Goal: Task Accomplishment & Management: Use online tool/utility

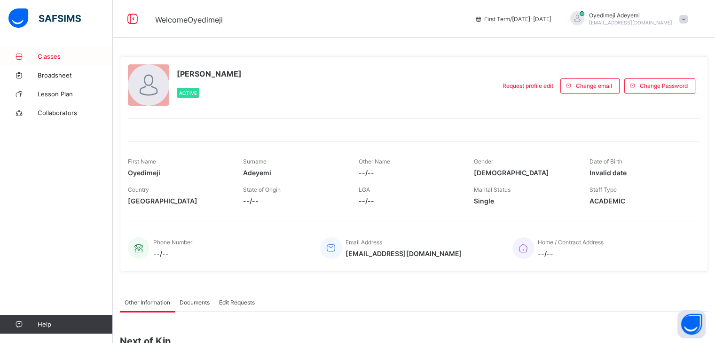
click at [41, 59] on span "Classes" at bounding box center [75, 57] width 75 height 8
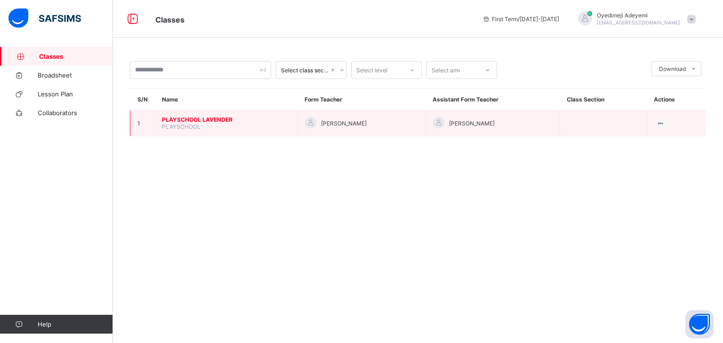
click at [179, 122] on span "PLAYSCHOOL LAVENDER" at bounding box center [226, 119] width 128 height 7
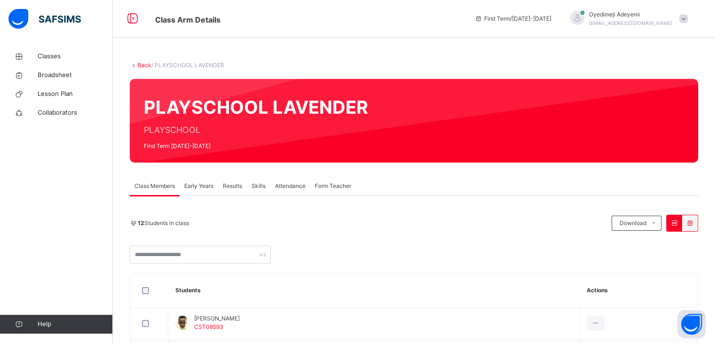
click at [292, 191] on div "Attendance" at bounding box center [290, 186] width 40 height 19
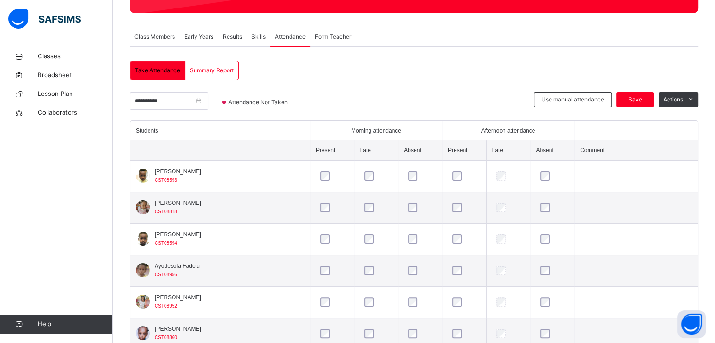
scroll to position [60, 0]
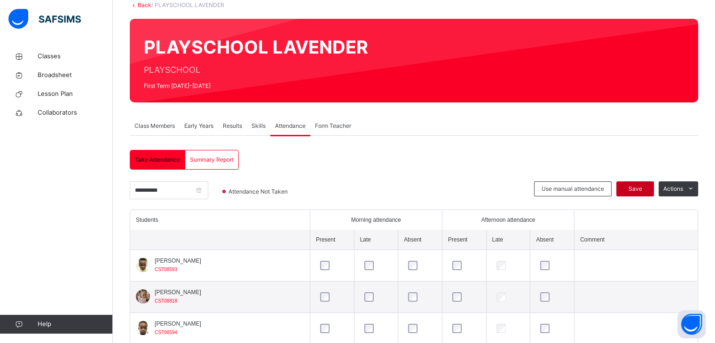
click at [642, 189] on span "Save" at bounding box center [636, 189] width 24 height 8
click at [642, 189] on div "Save" at bounding box center [636, 189] width 38 height 15
click at [644, 189] on span "Save" at bounding box center [636, 189] width 24 height 8
click at [641, 187] on div "Save" at bounding box center [636, 189] width 38 height 15
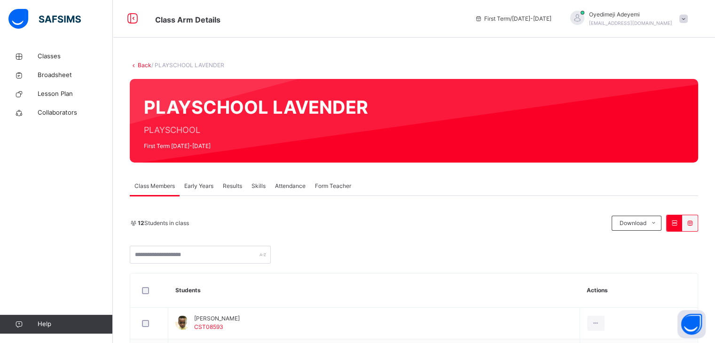
click at [297, 189] on span "Attendance" at bounding box center [290, 186] width 31 height 8
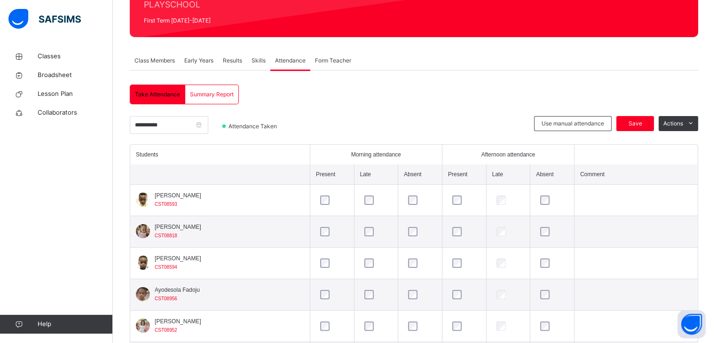
scroll to position [125, 0]
